Goal: Information Seeking & Learning: Learn about a topic

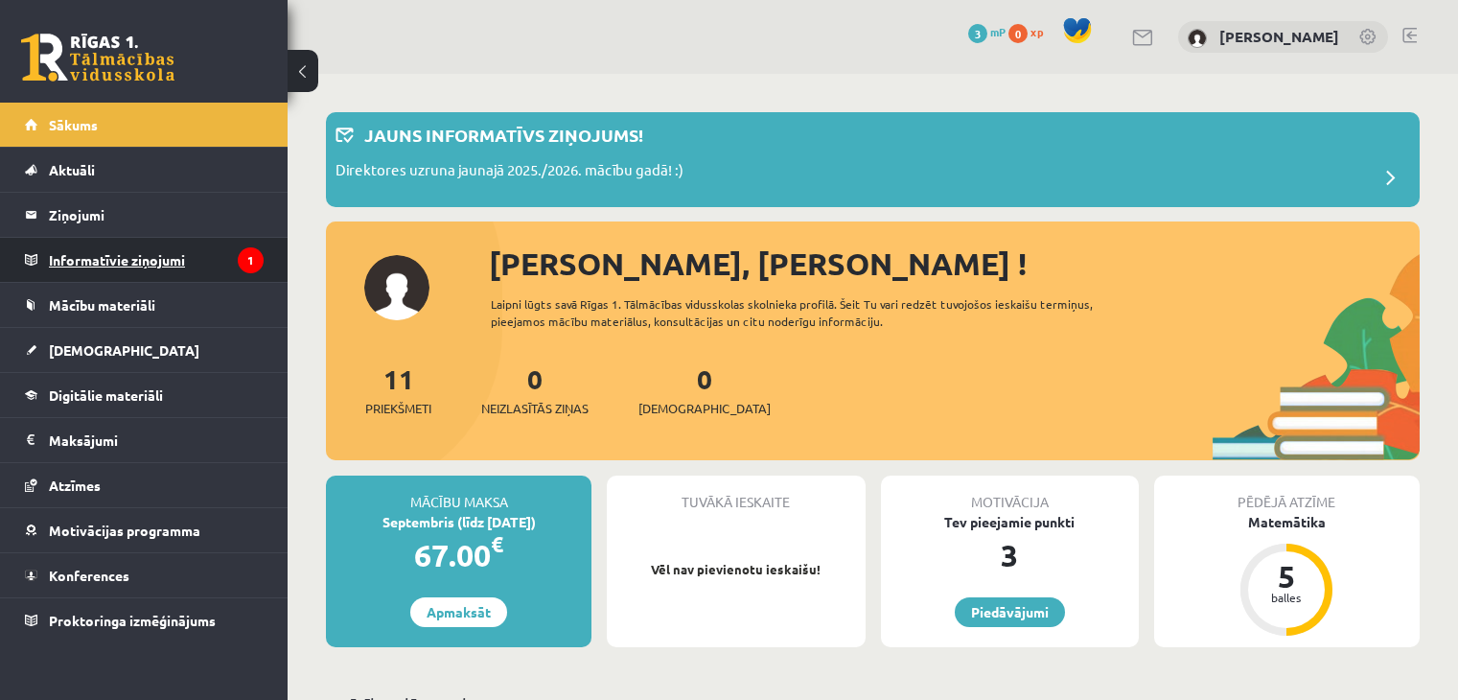
click at [225, 257] on legend "Informatīvie ziņojumi 1" at bounding box center [156, 260] width 215 height 44
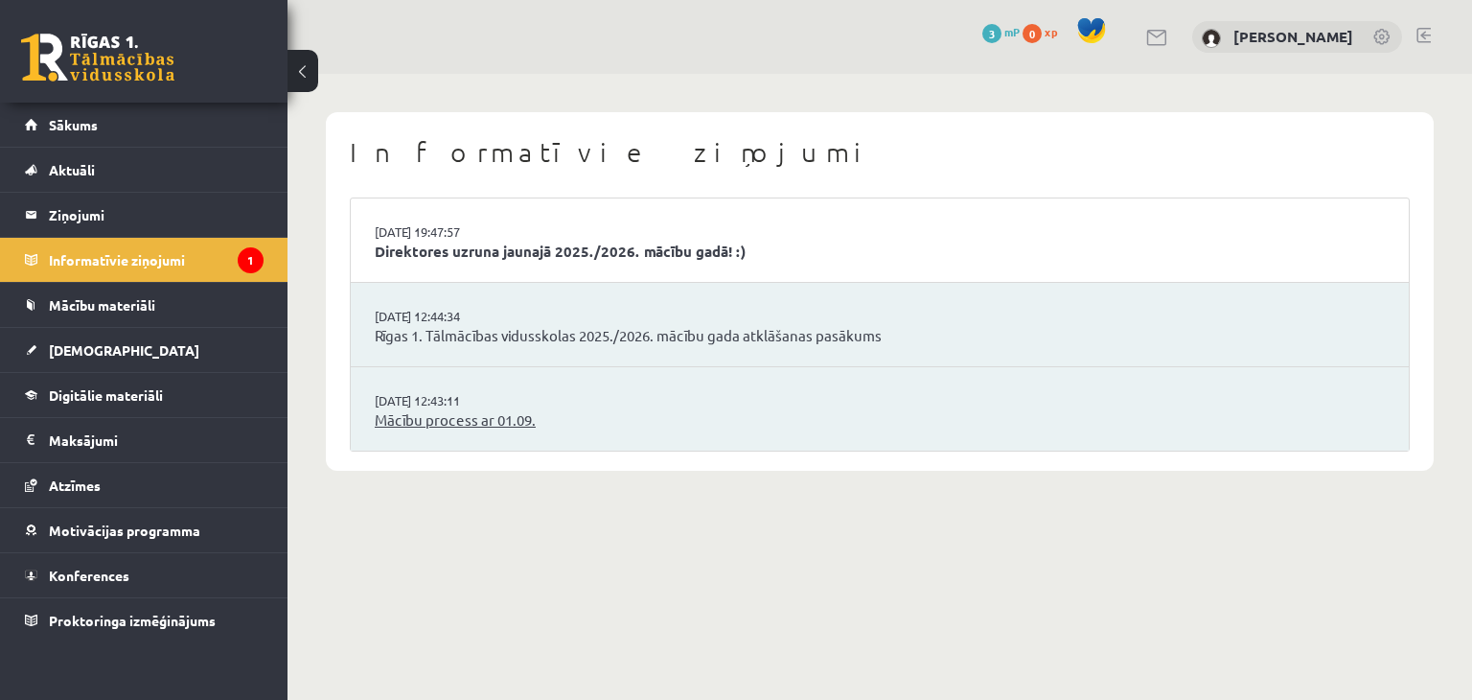
click at [467, 414] on link "Mācību process ar 01.09." at bounding box center [880, 420] width 1010 height 22
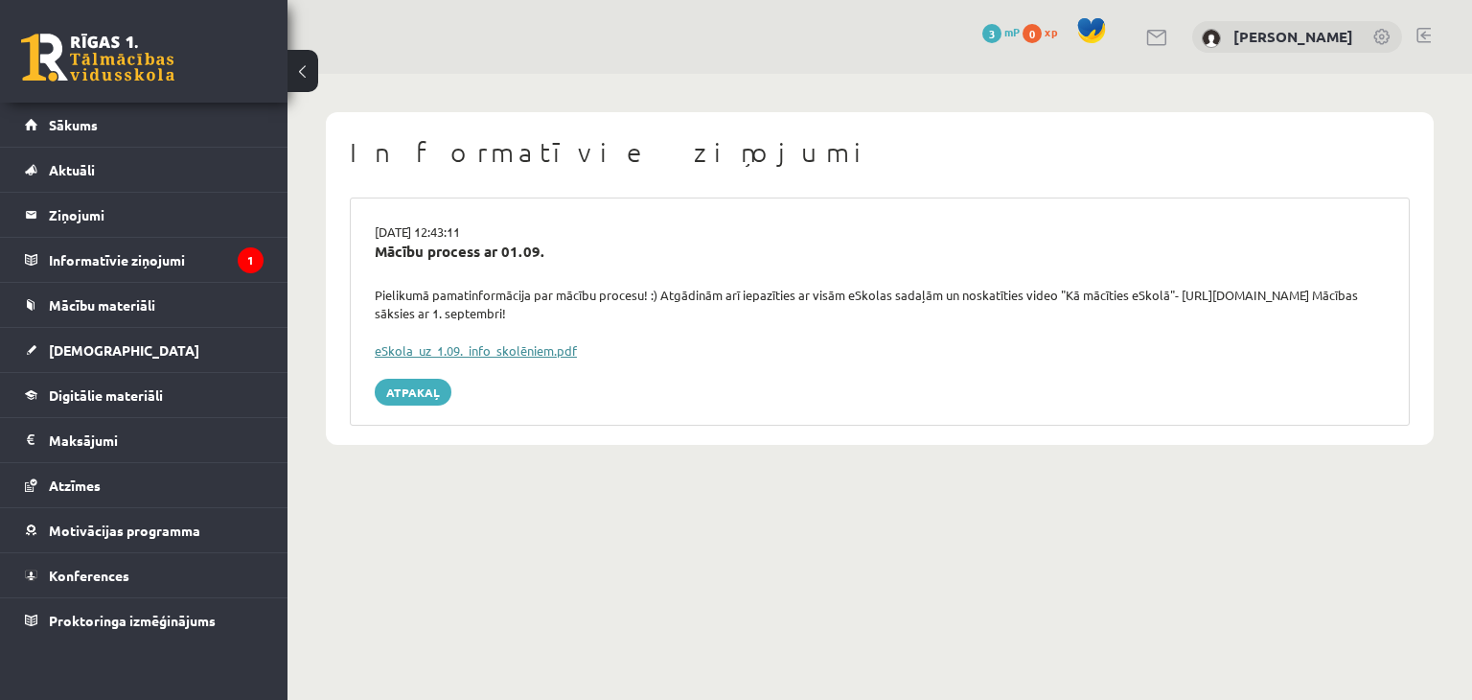
click at [423, 355] on link "eSkola_uz_1.09._info_skolēniem.pdf" at bounding box center [476, 350] width 202 height 16
click at [174, 120] on link "Sākums" at bounding box center [144, 125] width 239 height 44
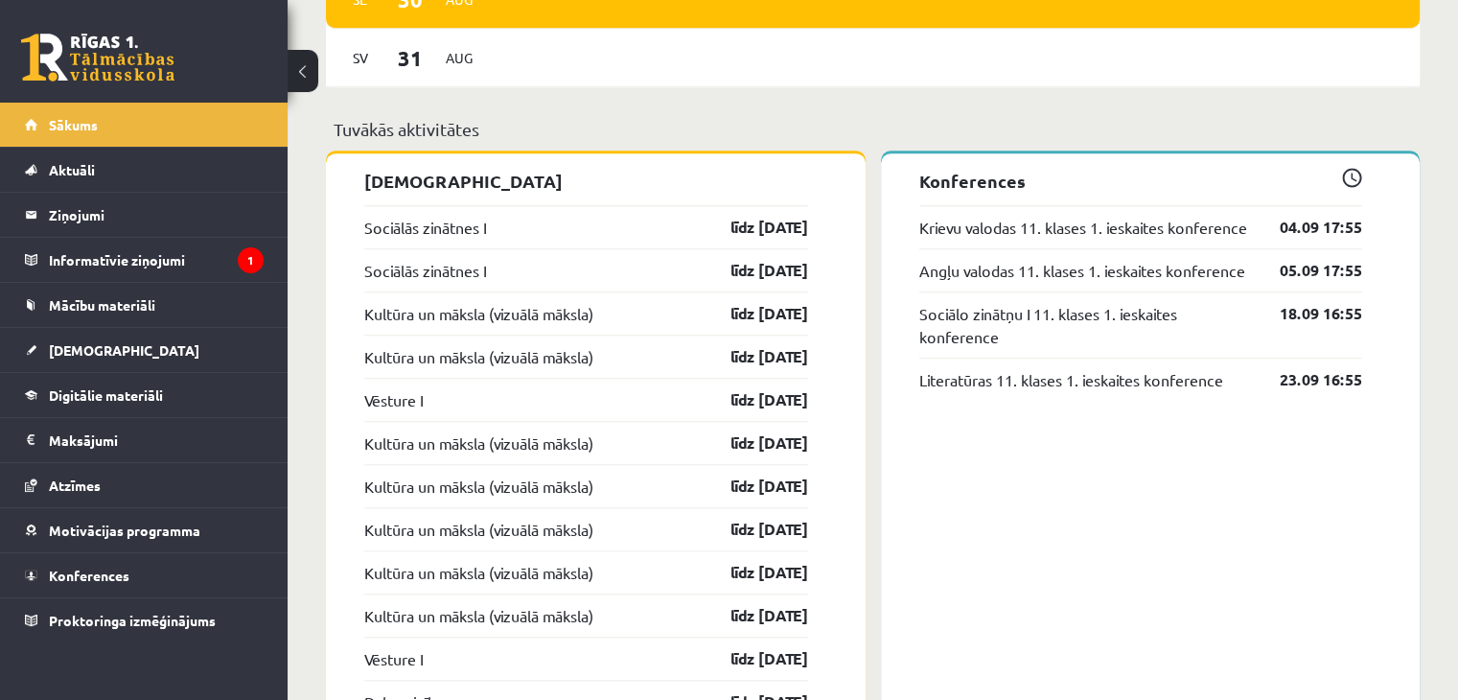
scroll to position [1726, 0]
click at [180, 383] on link "Digitālie materiāli" at bounding box center [144, 395] width 239 height 44
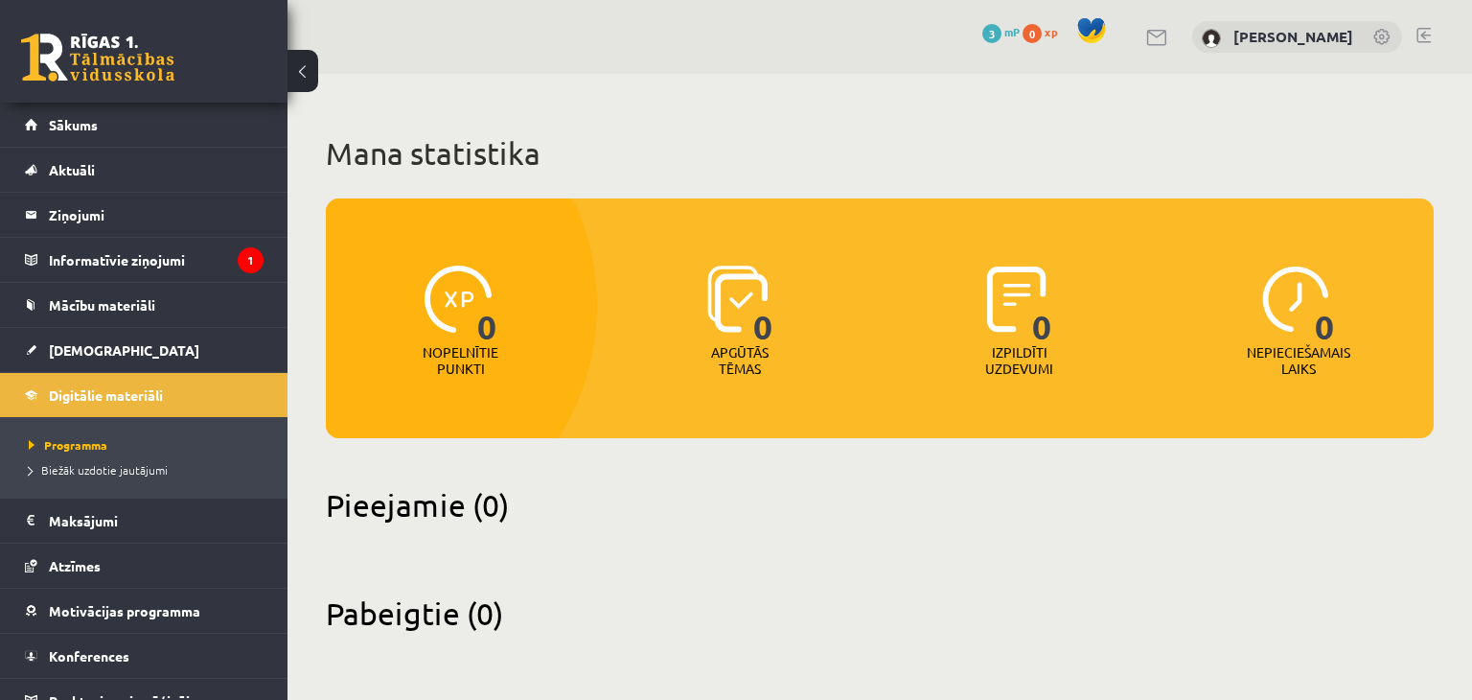
click at [1106, 32] on span at bounding box center [1092, 30] width 29 height 29
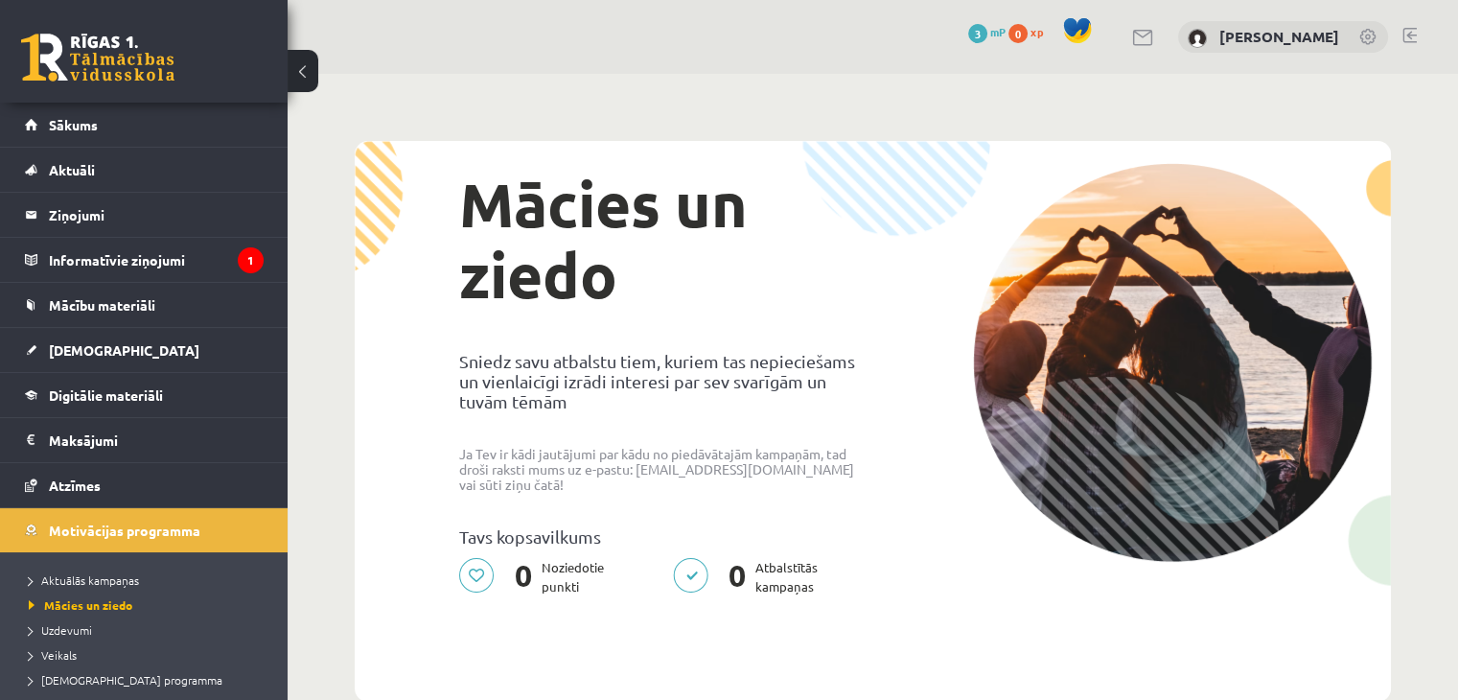
click at [1028, 38] on span "0" at bounding box center [1017, 33] width 19 height 19
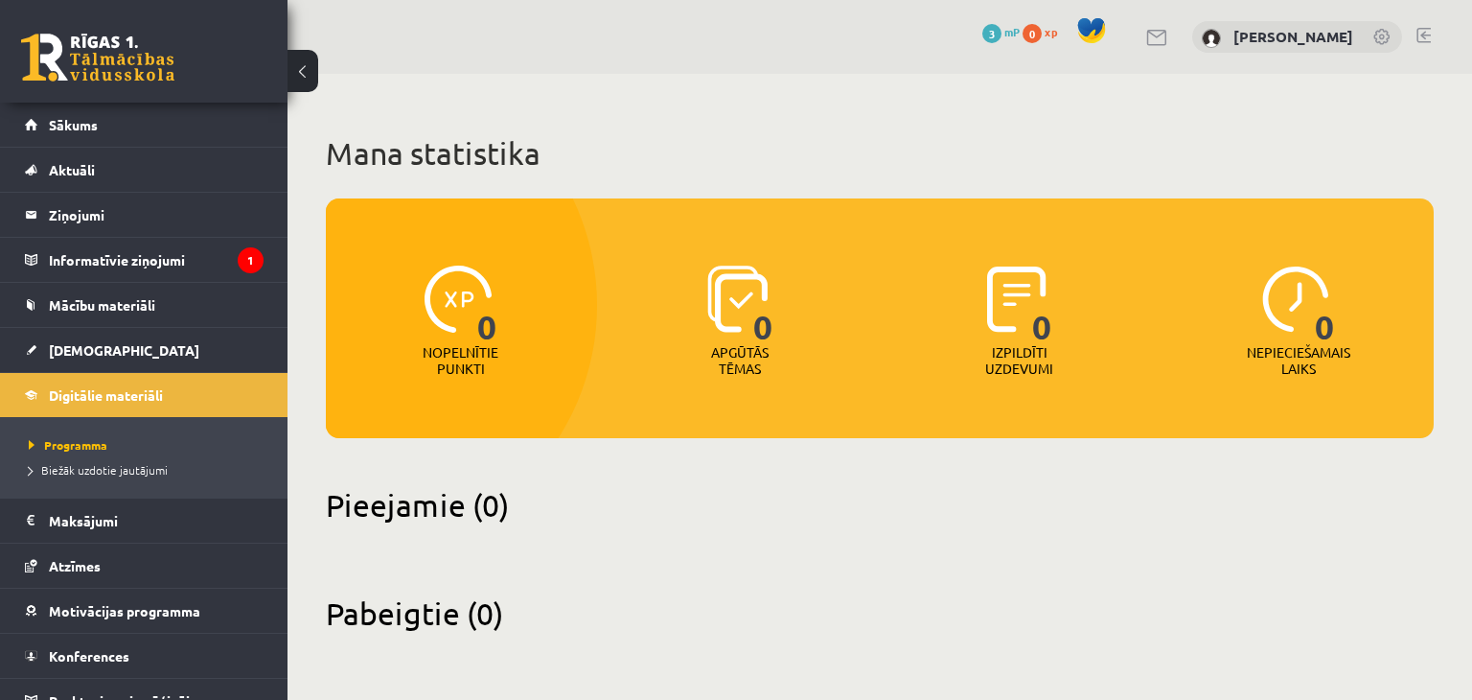
click at [1002, 35] on span "3" at bounding box center [992, 33] width 19 height 19
